Goal: Information Seeking & Learning: Check status

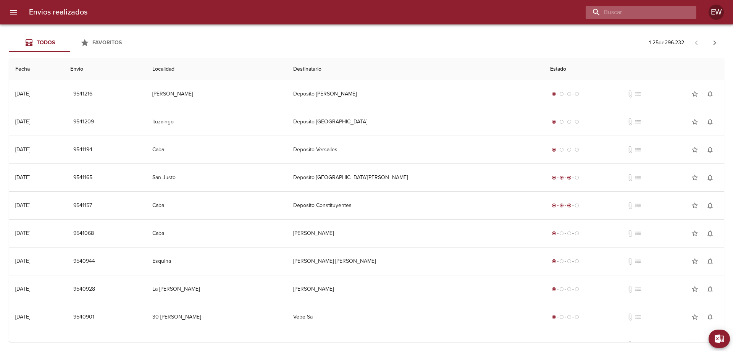
click at [667, 14] on input "buscar" at bounding box center [635, 12] width 98 height 13
type input "9482717"
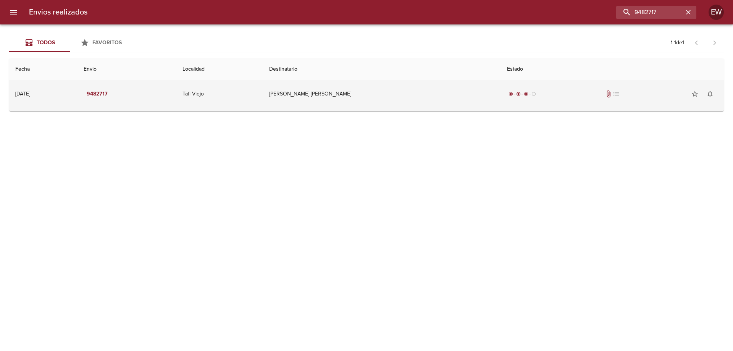
click at [348, 93] on td "[PERSON_NAME] [PERSON_NAME]" at bounding box center [382, 94] width 238 height 28
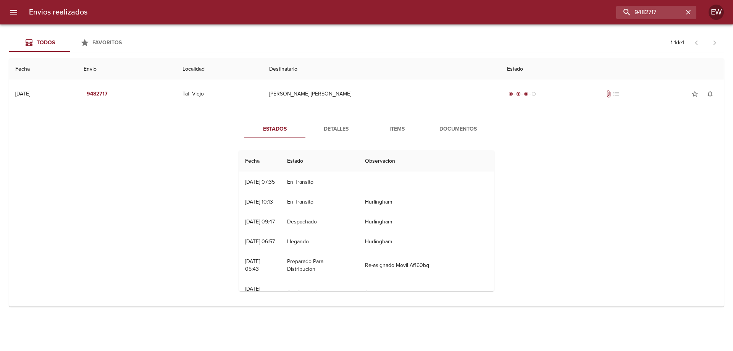
click at [332, 128] on span "Detalles" at bounding box center [336, 130] width 52 height 10
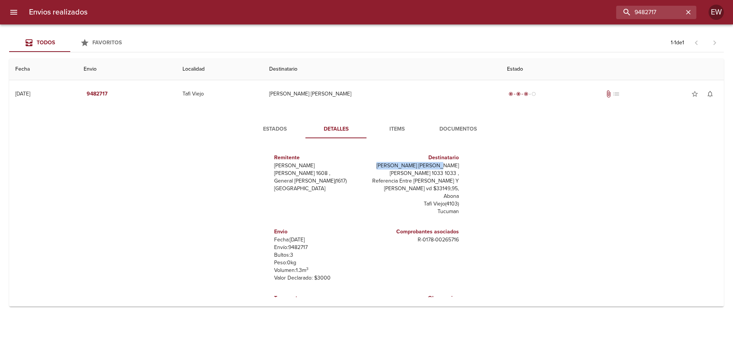
drag, startPoint x: 459, startPoint y: 164, endPoint x: 401, endPoint y: 164, distance: 58.1
click at [401, 164] on div "Remitente Wamaro Tortuguitas [PERSON_NAME] 1608 , General [PERSON_NAME] ( 1617 …" at bounding box center [366, 220] width 261 height 153
copy p "[PERSON_NAME] [PERSON_NAME]"
click at [687, 13] on icon "button" at bounding box center [689, 12] width 8 height 8
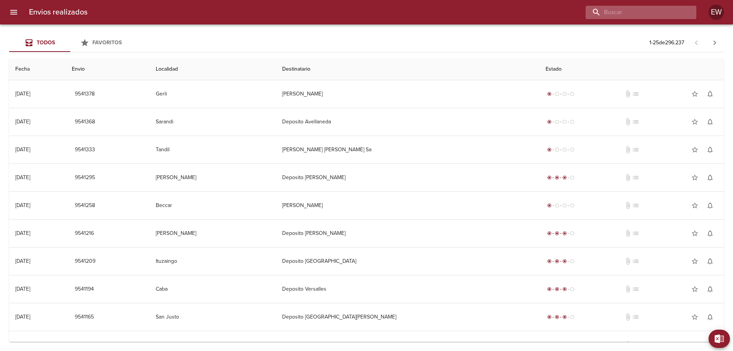
paste input "[PERSON_NAME] AVAMPINI ML"
type input "[PERSON_NAME] AVAMPINI ML"
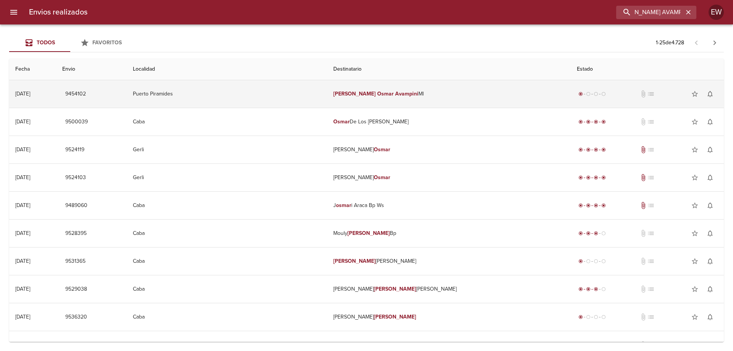
scroll to position [0, 0]
click at [397, 94] on em "Avampini" at bounding box center [406, 94] width 23 height 6
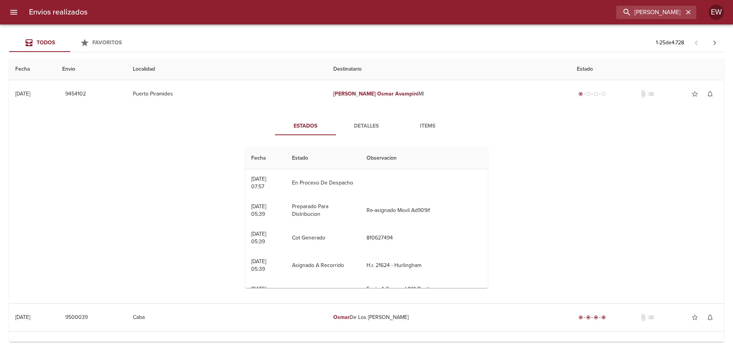
click at [354, 125] on span "Detalles" at bounding box center [367, 126] width 52 height 10
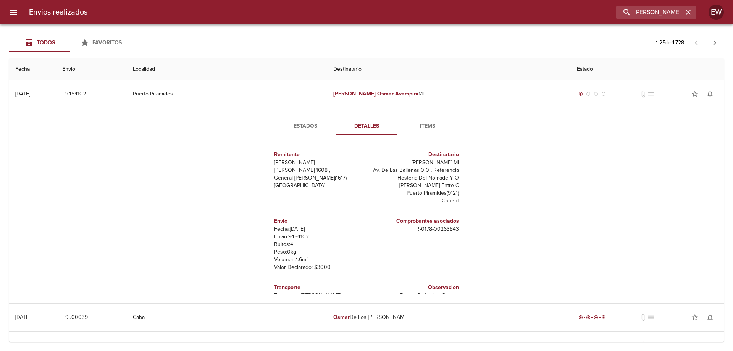
scroll to position [11, 0]
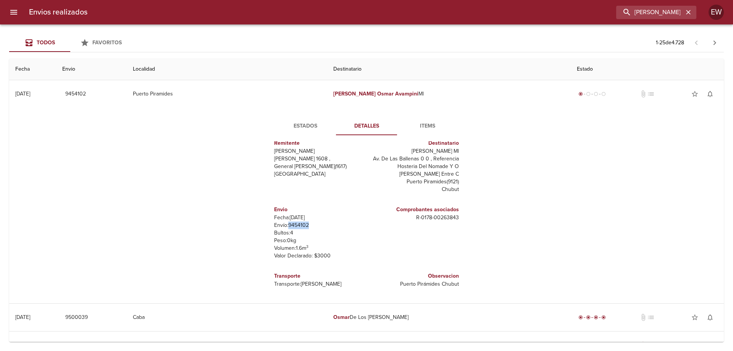
drag, startPoint x: 312, startPoint y: 224, endPoint x: 284, endPoint y: 225, distance: 27.5
click at [284, 225] on p "Envío: 9454102" at bounding box center [318, 226] width 89 height 8
copy p "9454102"
click at [319, 223] on p "Envío: 9454102" at bounding box center [318, 226] width 89 height 8
drag, startPoint x: 314, startPoint y: 225, endPoint x: 284, endPoint y: 225, distance: 29.8
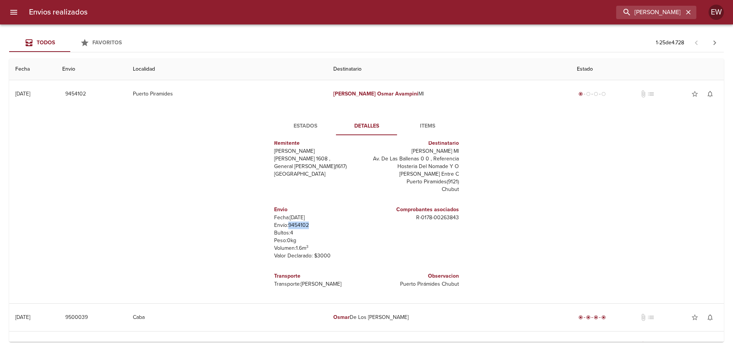
click at [284, 225] on p "Envío: 9454102" at bounding box center [318, 226] width 89 height 8
copy p "9454102"
click at [300, 120] on button "Estados" at bounding box center [305, 126] width 61 height 18
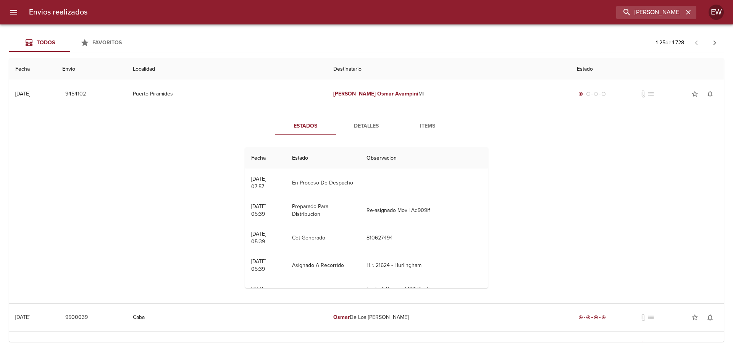
scroll to position [0, 0]
